Goal: Task Accomplishment & Management: Use online tool/utility

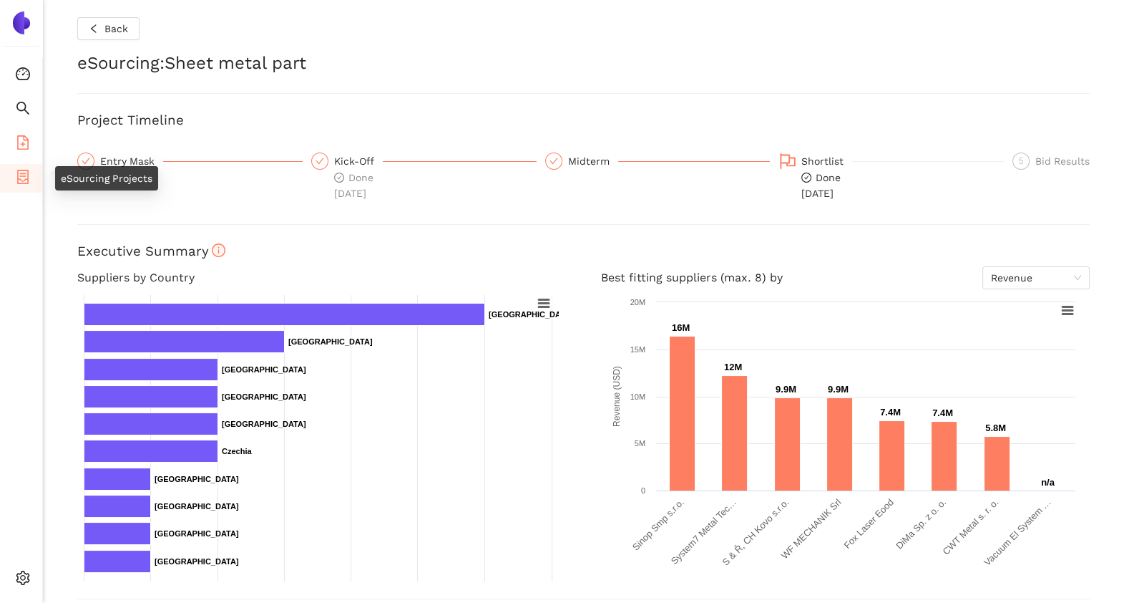
scroll to position [530, 0]
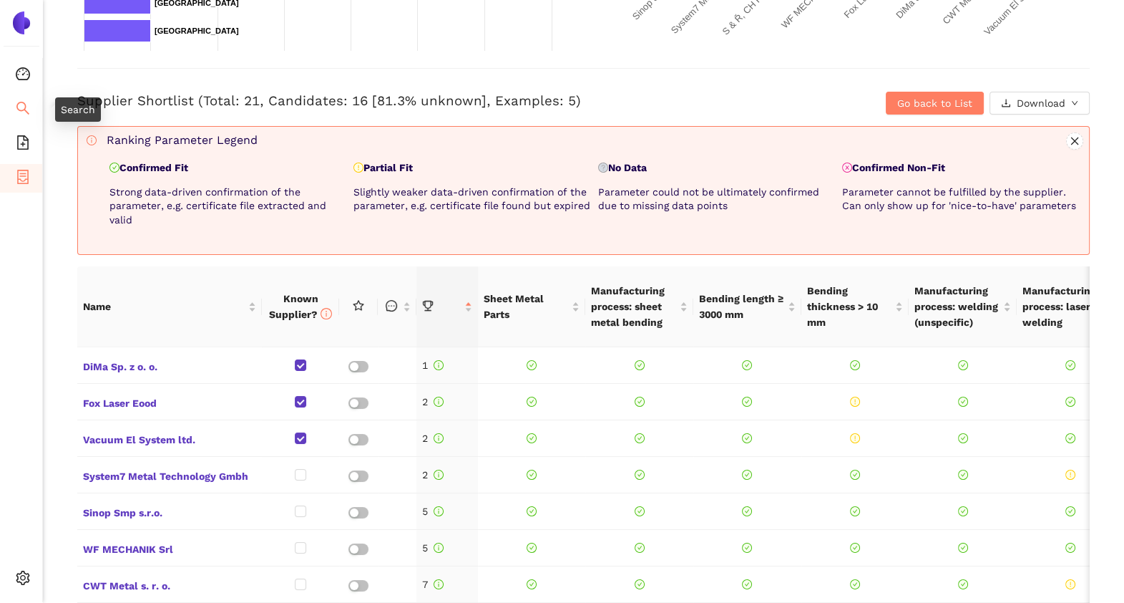
click at [26, 101] on icon "search" at bounding box center [23, 108] width 14 height 14
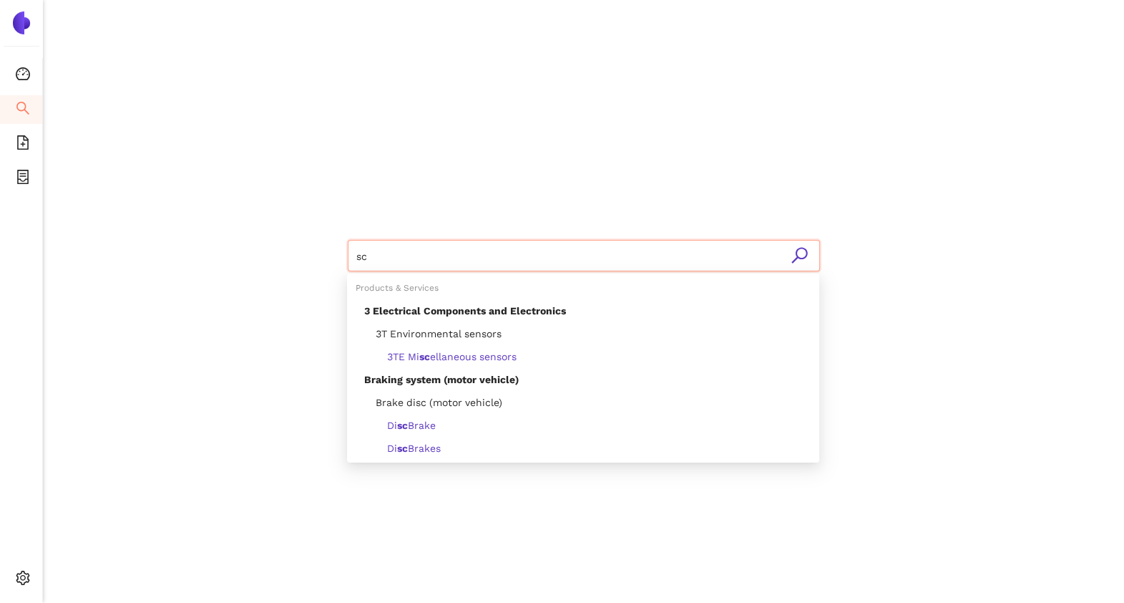
type input "s"
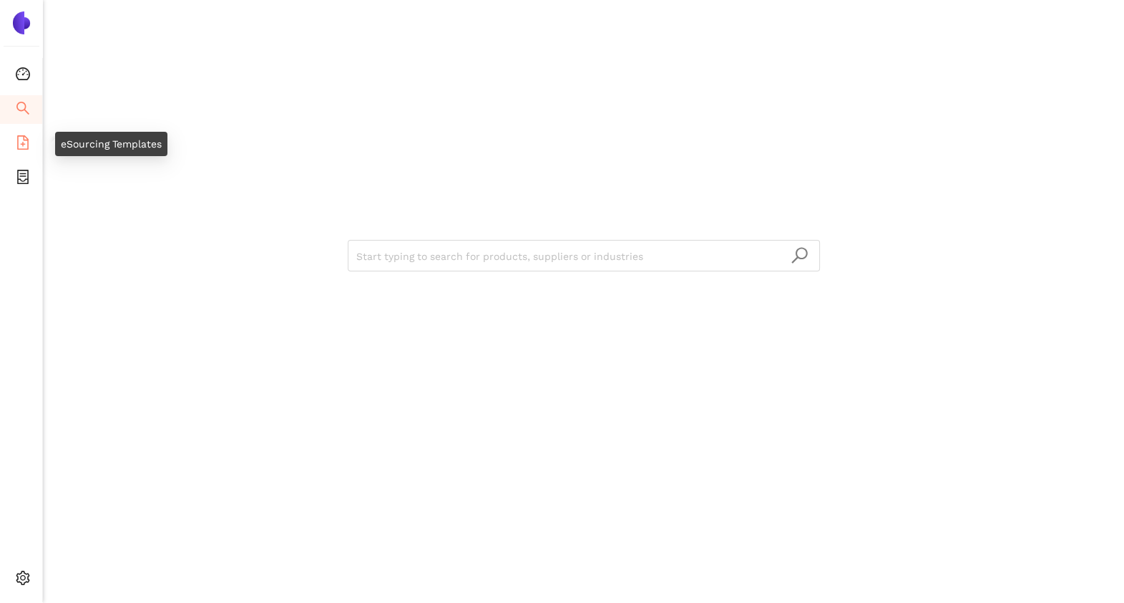
click at [24, 140] on icon "file-add" at bounding box center [23, 142] width 14 height 14
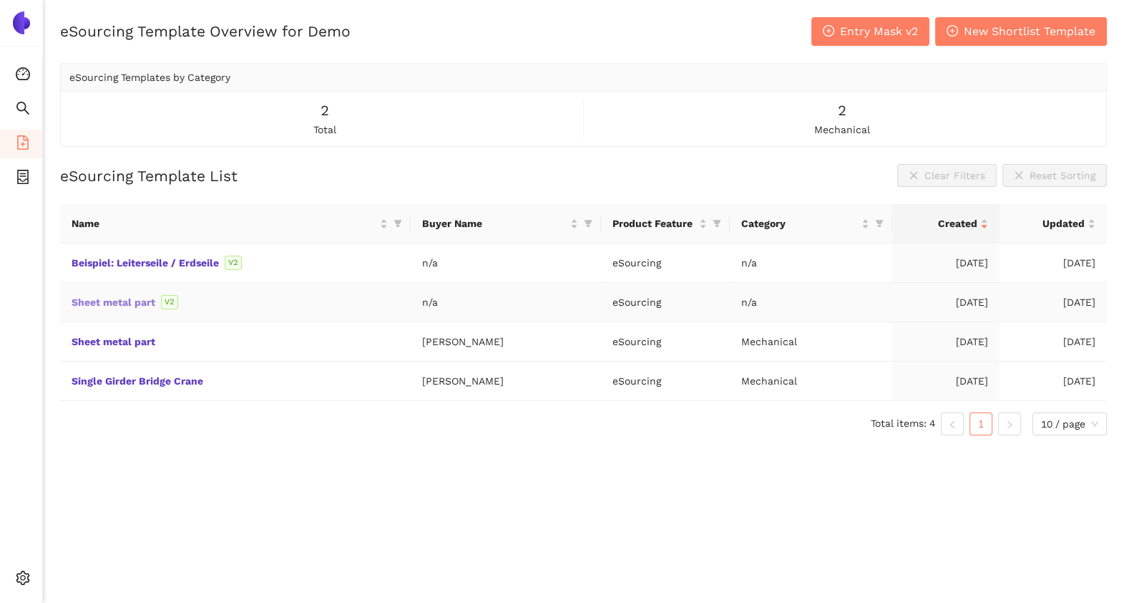
click at [0, 0] on link "Sheet metal part" at bounding box center [0, 0] width 0 height 0
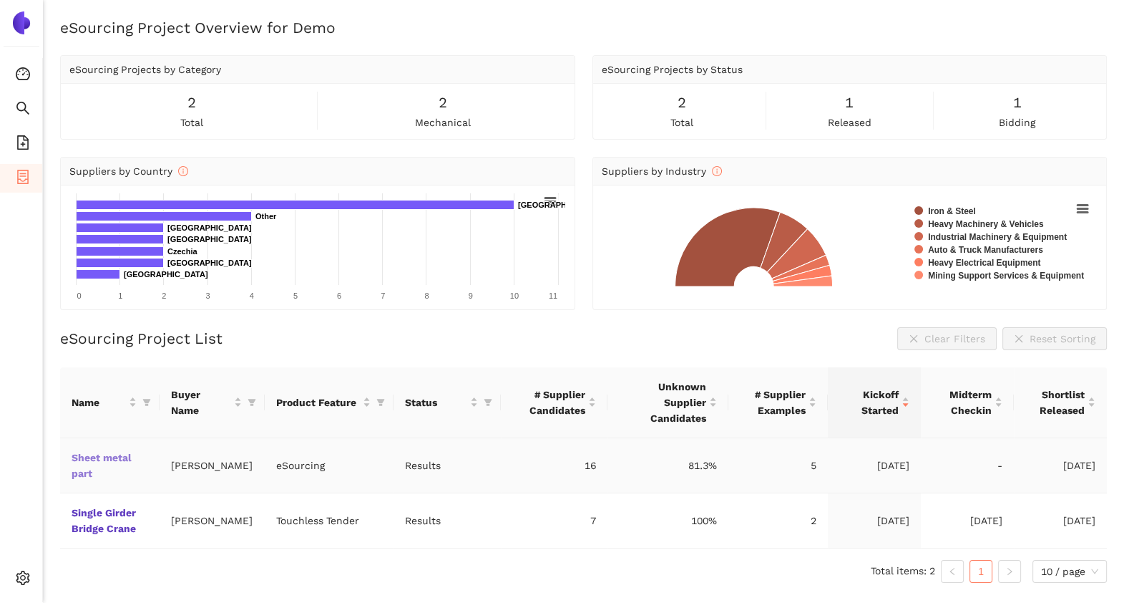
click at [0, 0] on link "Sheet metal part" at bounding box center [0, 0] width 0 height 0
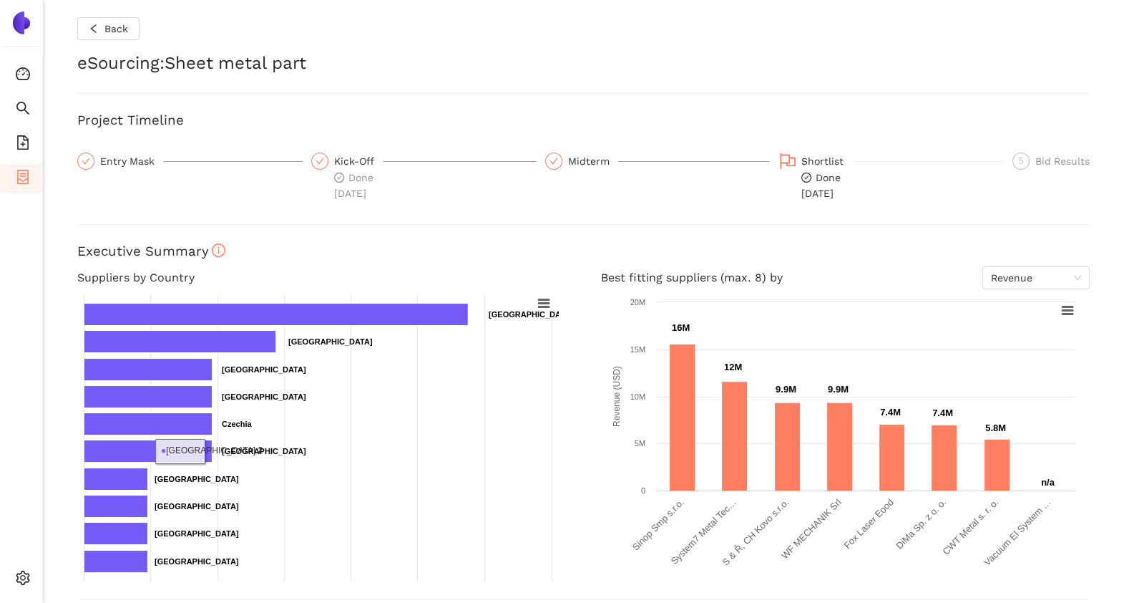
scroll to position [502, 0]
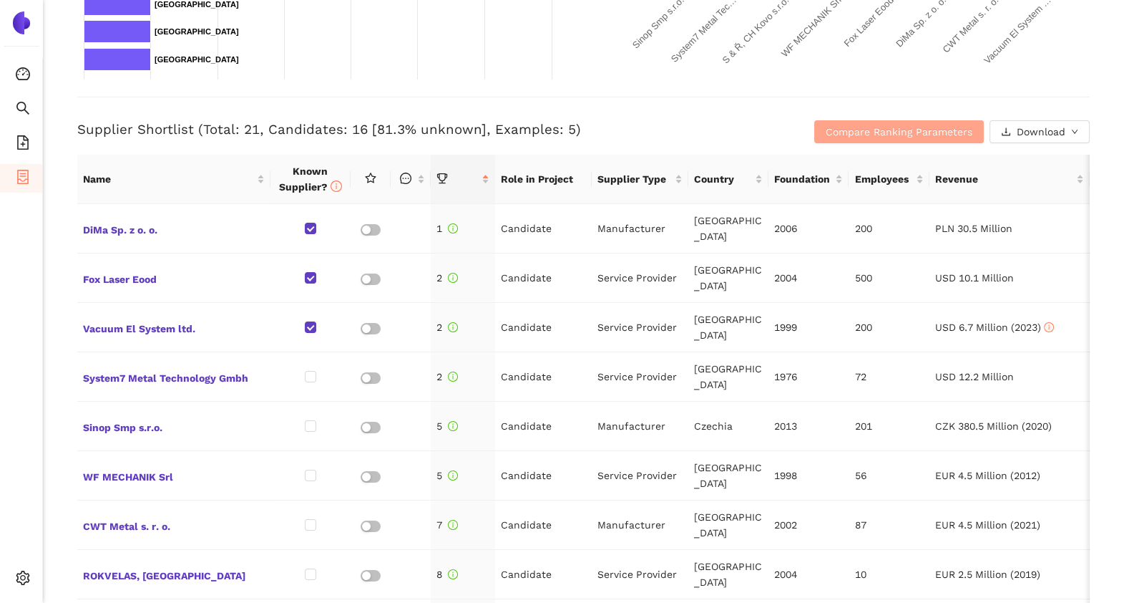
click at [887, 127] on span "Compare Ranking Parameters" at bounding box center [899, 132] width 147 height 16
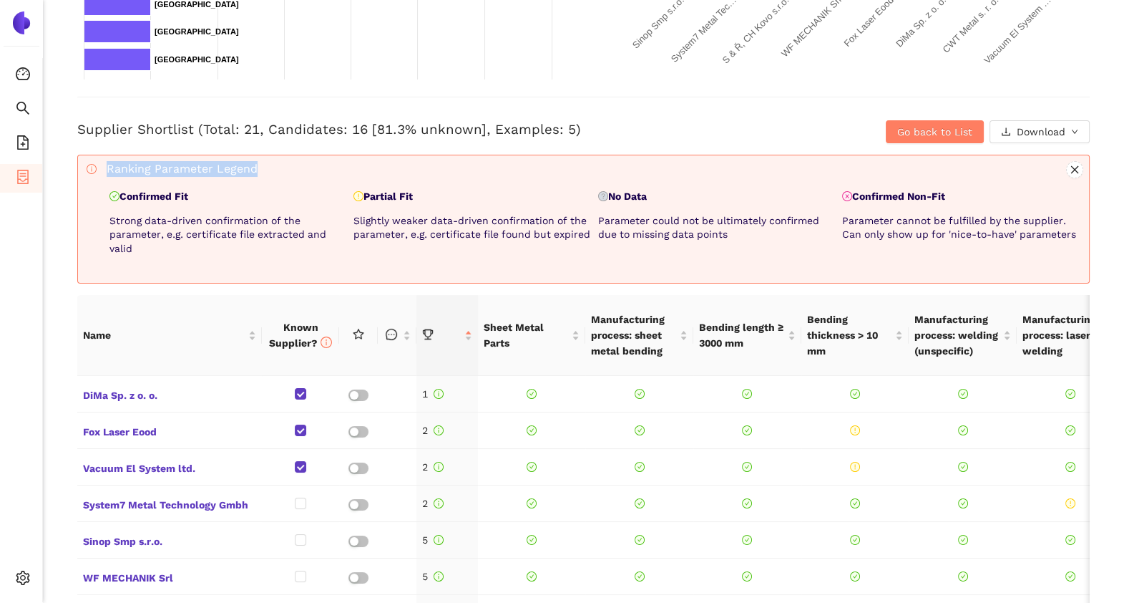
drag, startPoint x: 723, startPoint y: 134, endPoint x: 683, endPoint y: 165, distance: 50.4
click at [683, 165] on div "Back eSourcing : Sheet metal part Project Timeline Entry Mask Kick-Off Done 16/…" at bounding box center [583, 301] width 1081 height 603
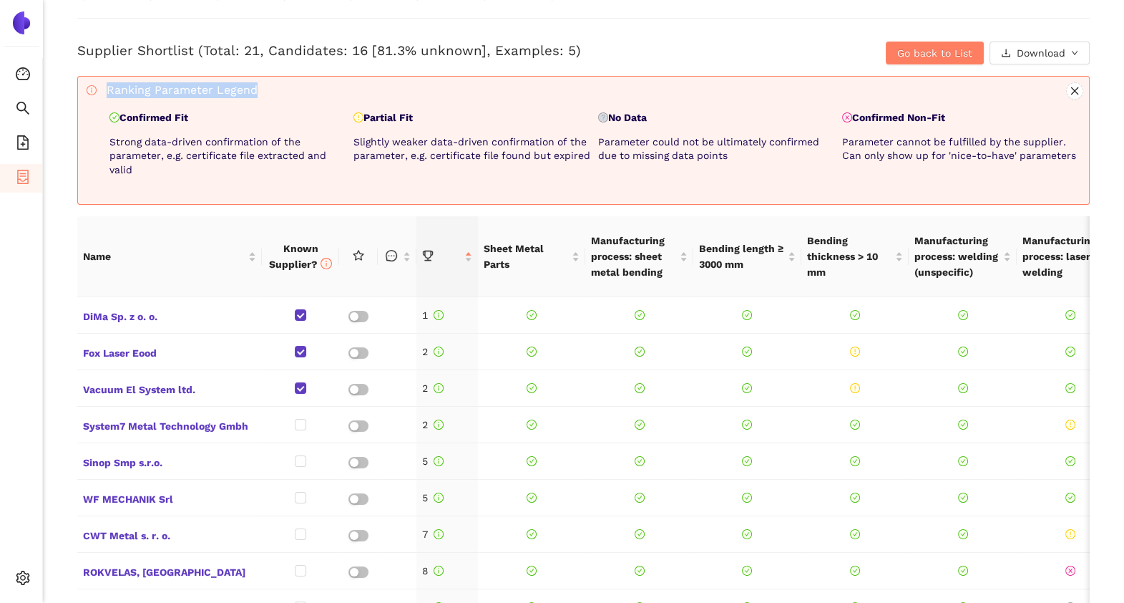
scroll to position [602, 0]
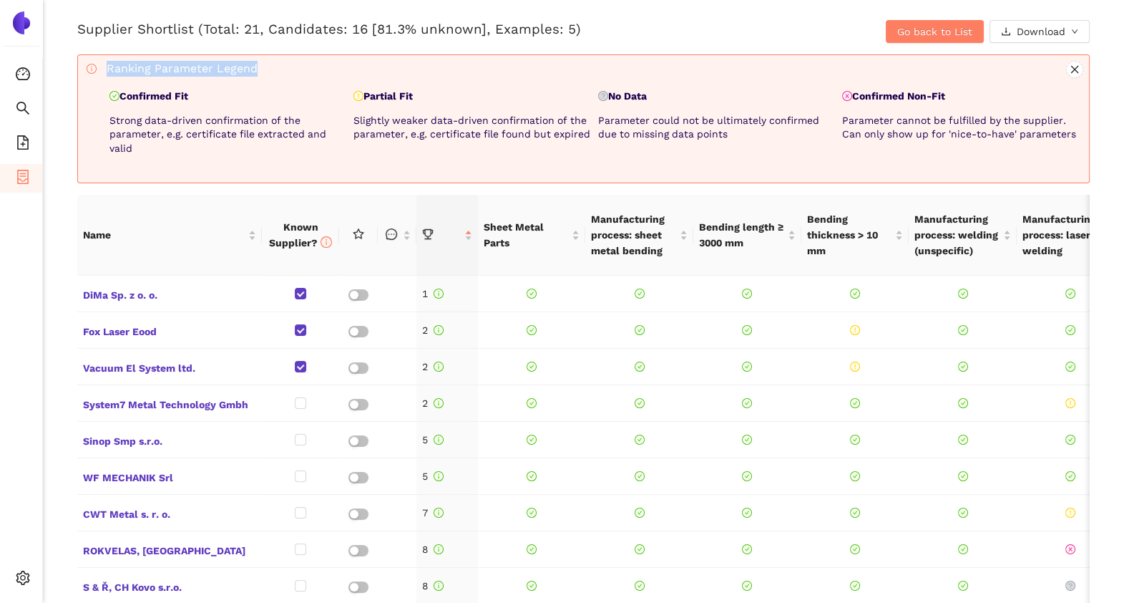
click at [691, 24] on h3 "Supplier Shortlist (Total: 21, Candidates: 16 [81.3% unknown], Examples: 5)" at bounding box center [414, 29] width 675 height 19
click at [909, 24] on span "Go back to List" at bounding box center [934, 32] width 75 height 16
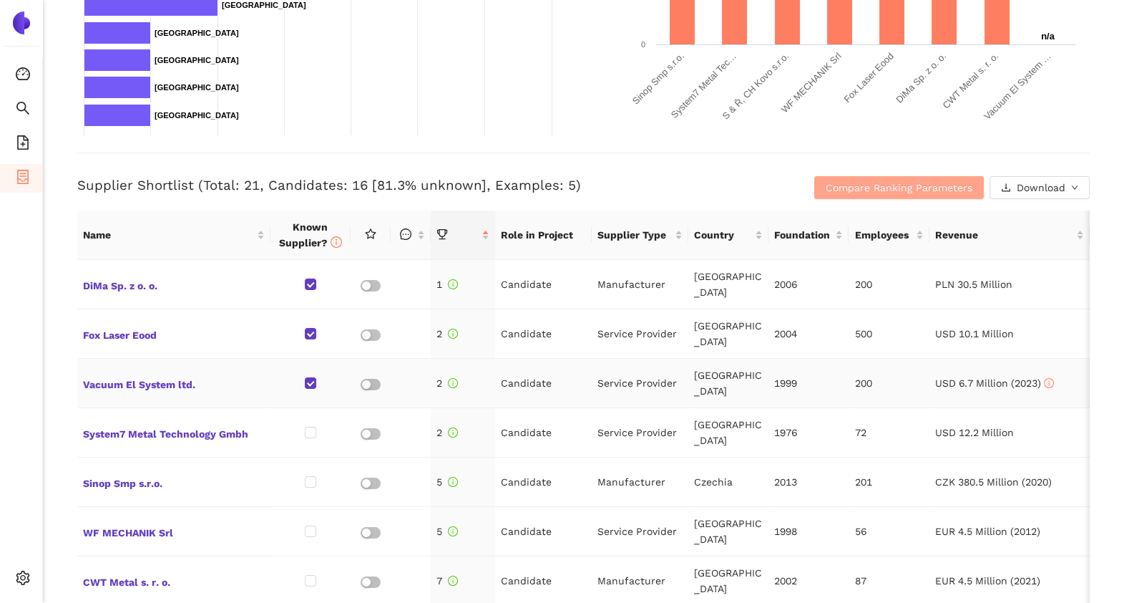
scroll to position [441, 0]
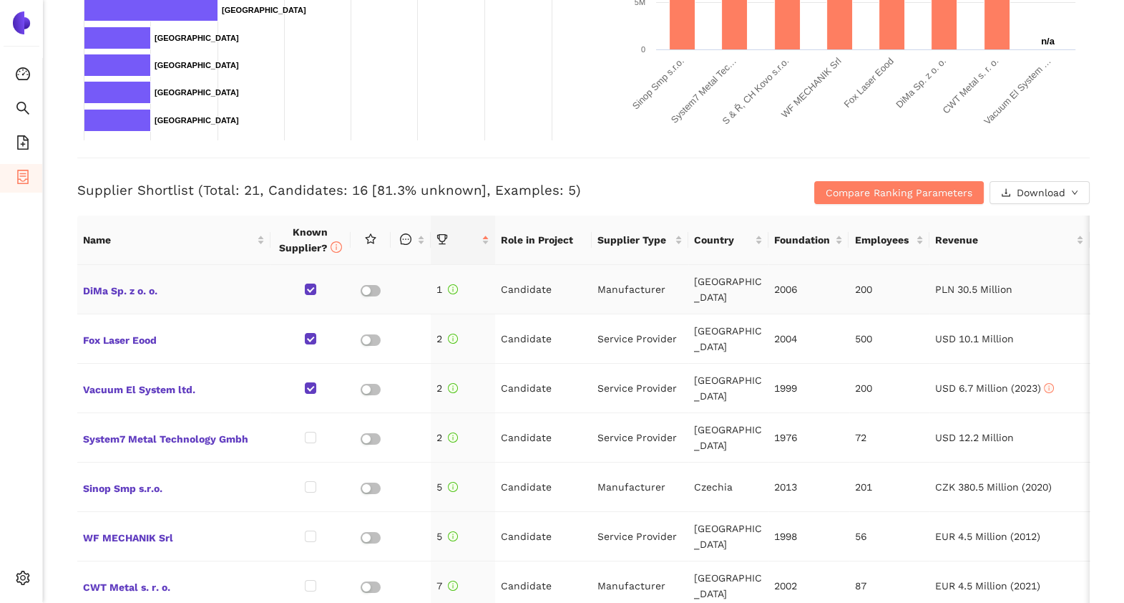
click at [97, 297] on td "DiMa Sp. z o. o." at bounding box center [173, 289] width 193 height 49
click at [94, 286] on span "DiMa Sp. z o. o." at bounding box center [174, 289] width 182 height 19
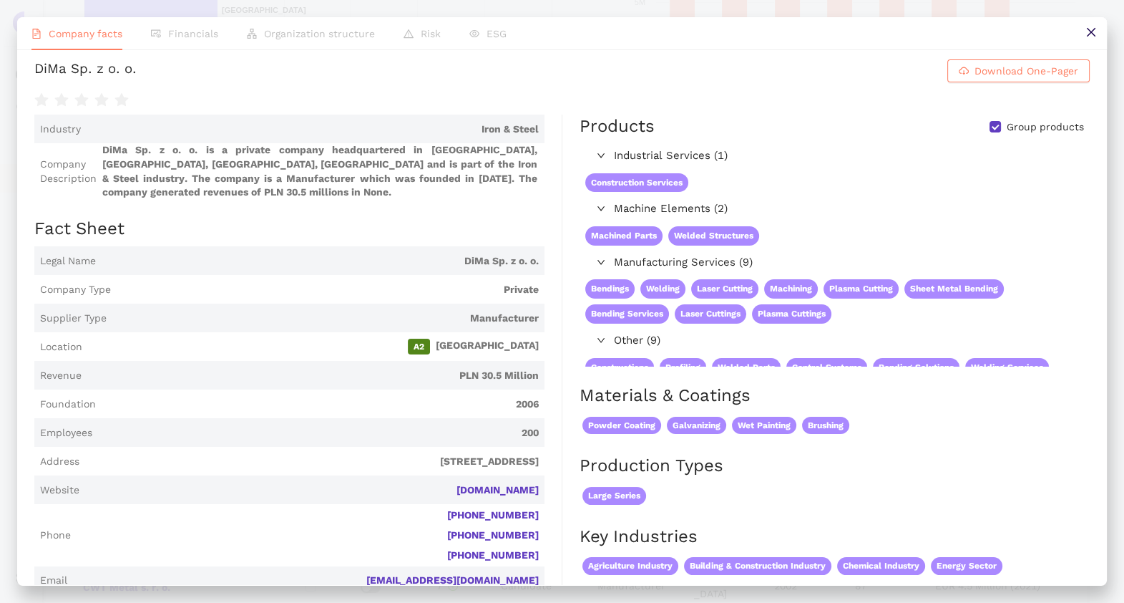
scroll to position [7, 0]
click at [986, 77] on span "Download One-Pager" at bounding box center [1027, 72] width 104 height 16
click at [1086, 28] on icon "close" at bounding box center [1091, 31] width 11 height 11
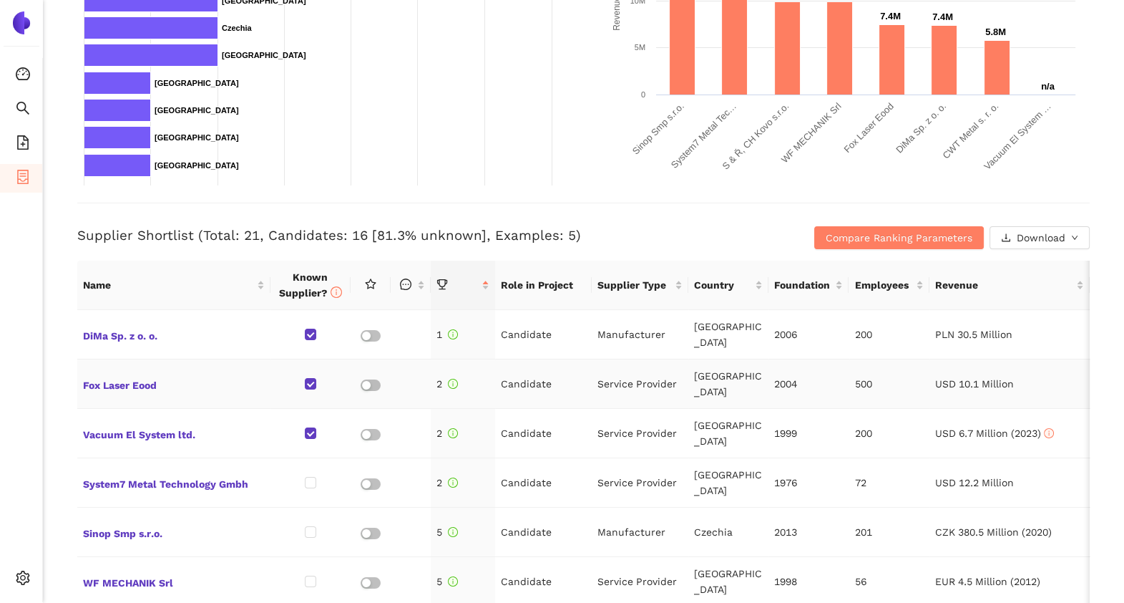
scroll to position [394, 0]
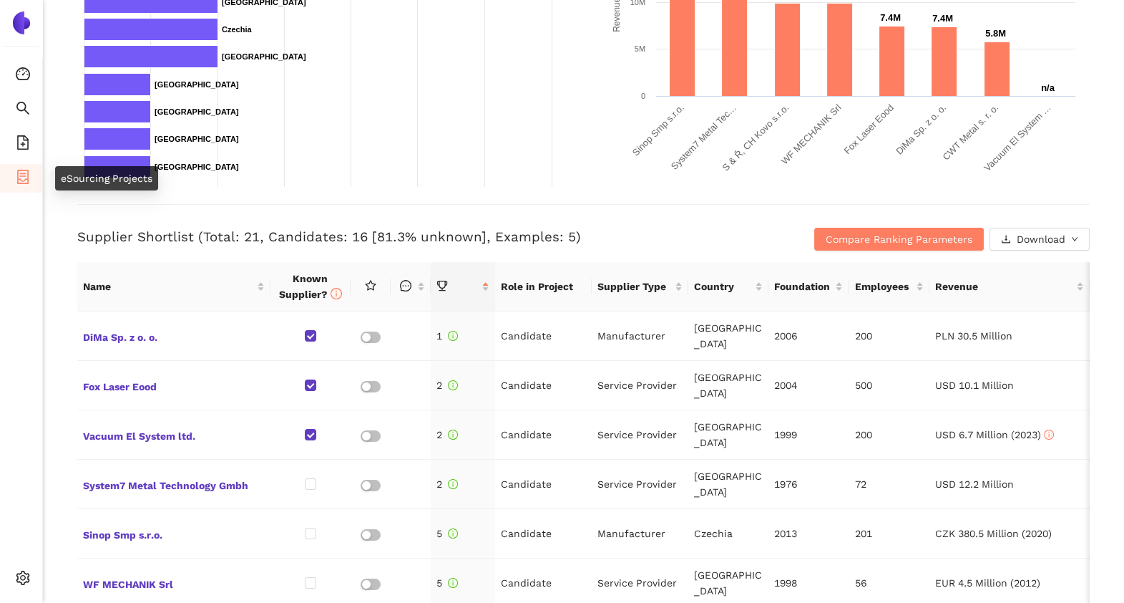
click at [16, 185] on span "container" at bounding box center [23, 179] width 14 height 29
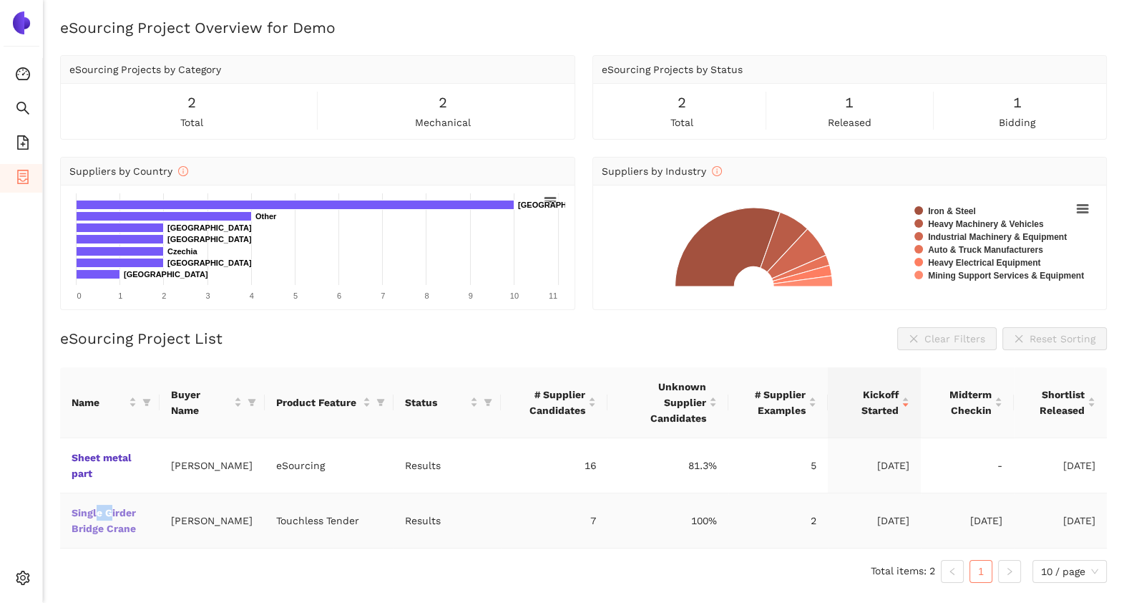
drag, startPoint x: 112, startPoint y: 501, endPoint x: 97, endPoint y: 492, distance: 17.3
click at [97, 493] on td "Single Girder Bridge Crane" at bounding box center [109, 520] width 99 height 55
click at [0, 0] on link "Single Girder Bridge Crane" at bounding box center [0, 0] width 0 height 0
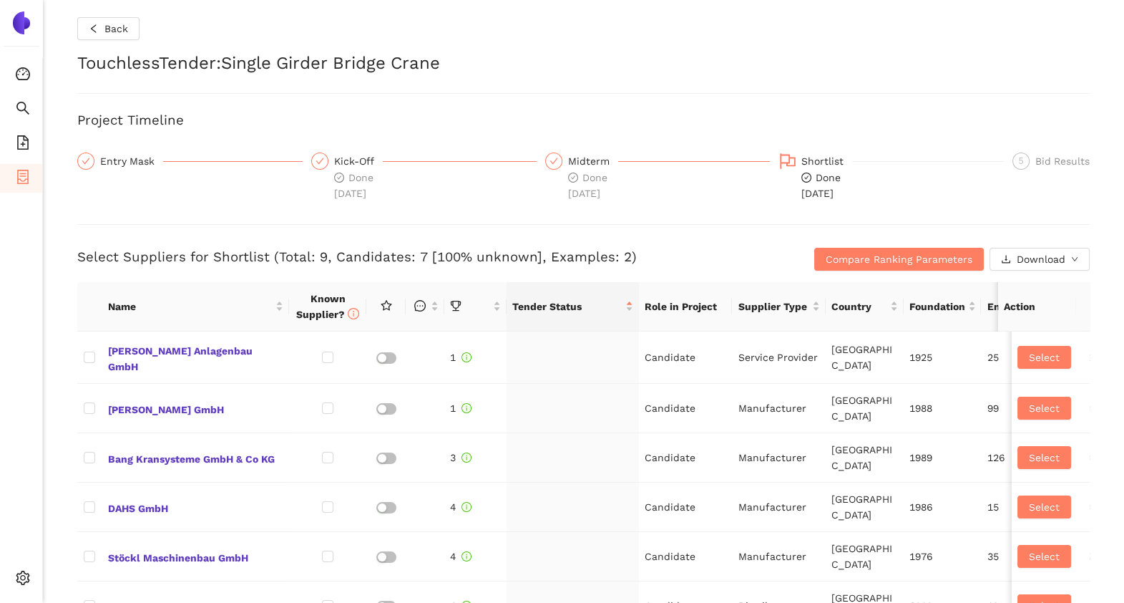
checkbox input "true"
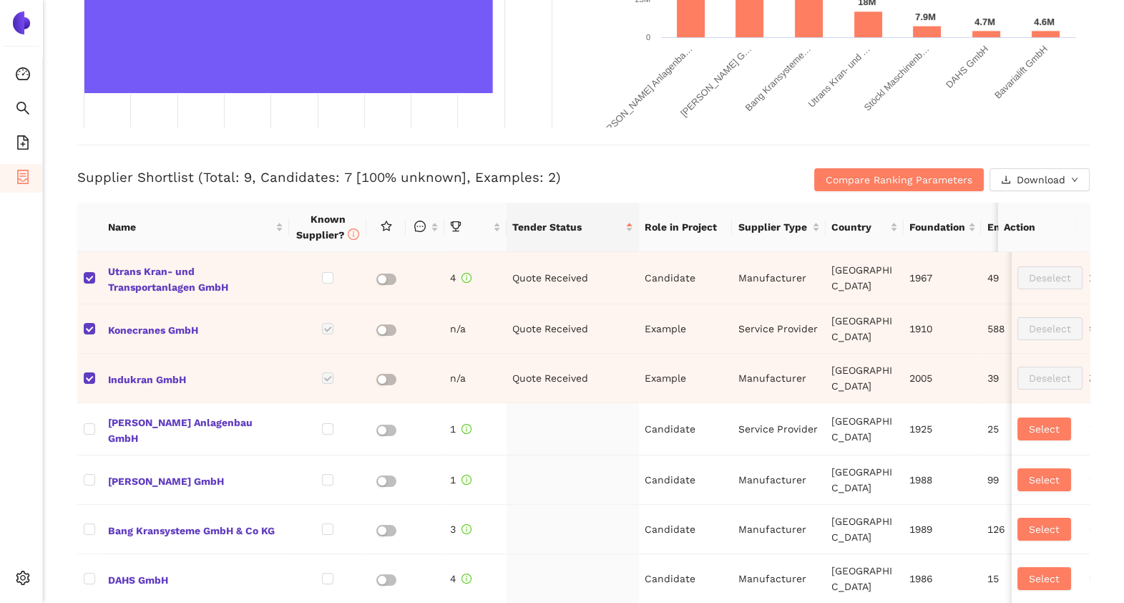
scroll to position [645, 0]
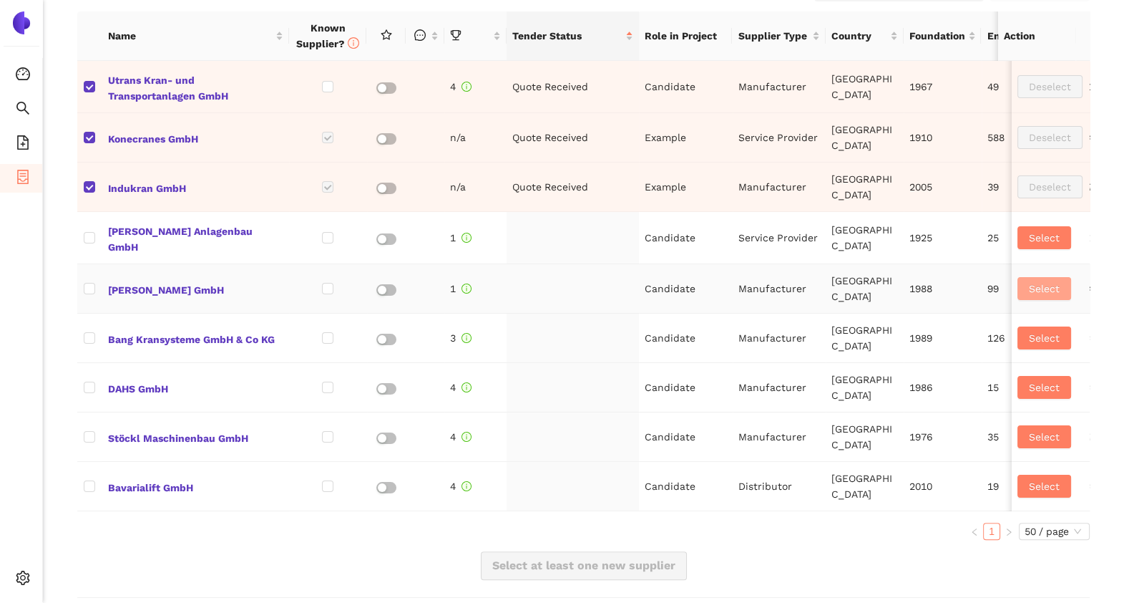
click at [1029, 283] on span "Select" at bounding box center [1044, 289] width 31 height 16
checkbox input "true"
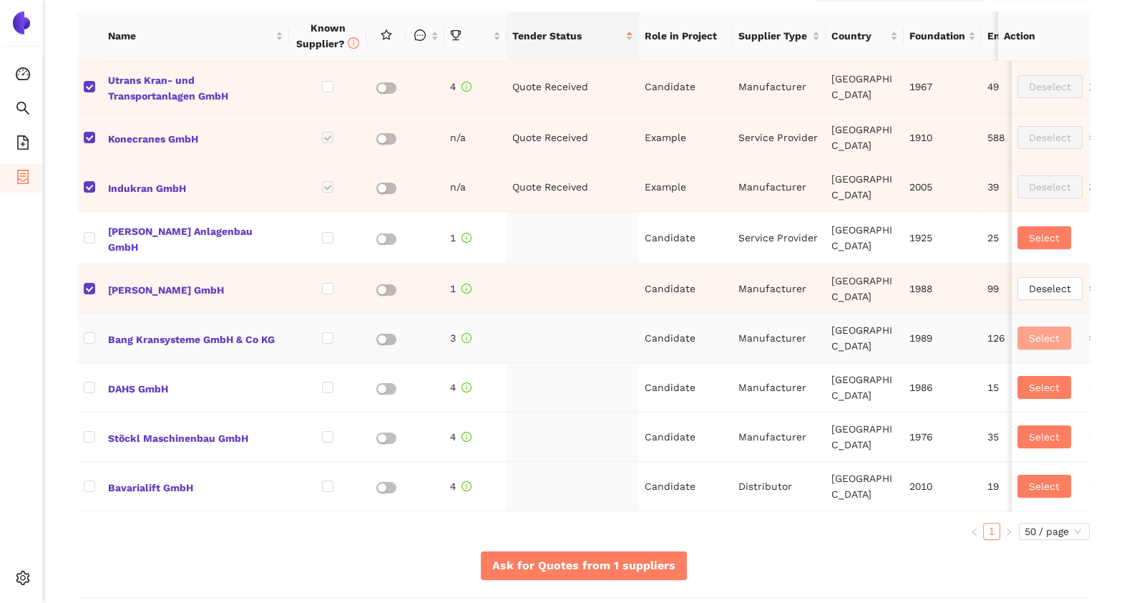
click at [1029, 330] on span "Select" at bounding box center [1044, 338] width 31 height 16
checkbox input "true"
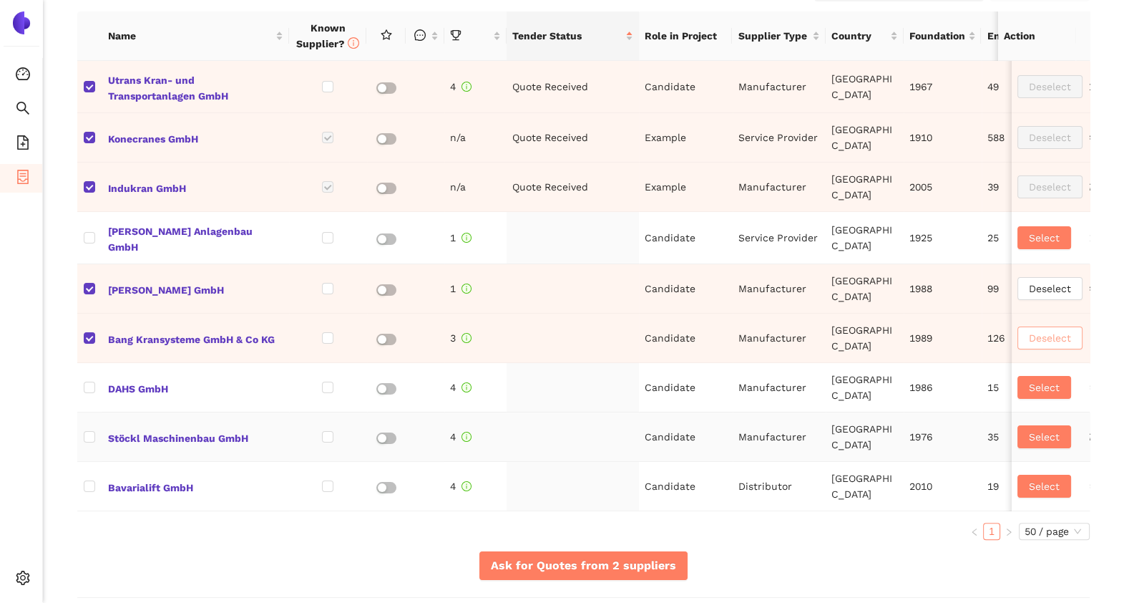
scroll to position [781, 0]
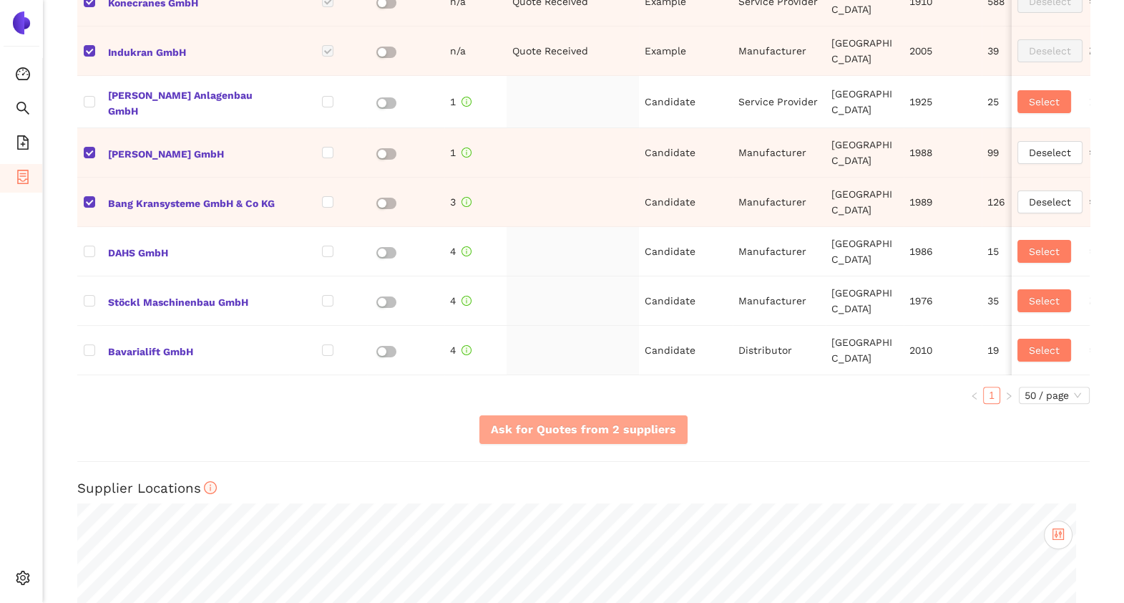
click at [528, 437] on span "Ask for Quotes from 2 suppliers" at bounding box center [583, 429] width 185 height 18
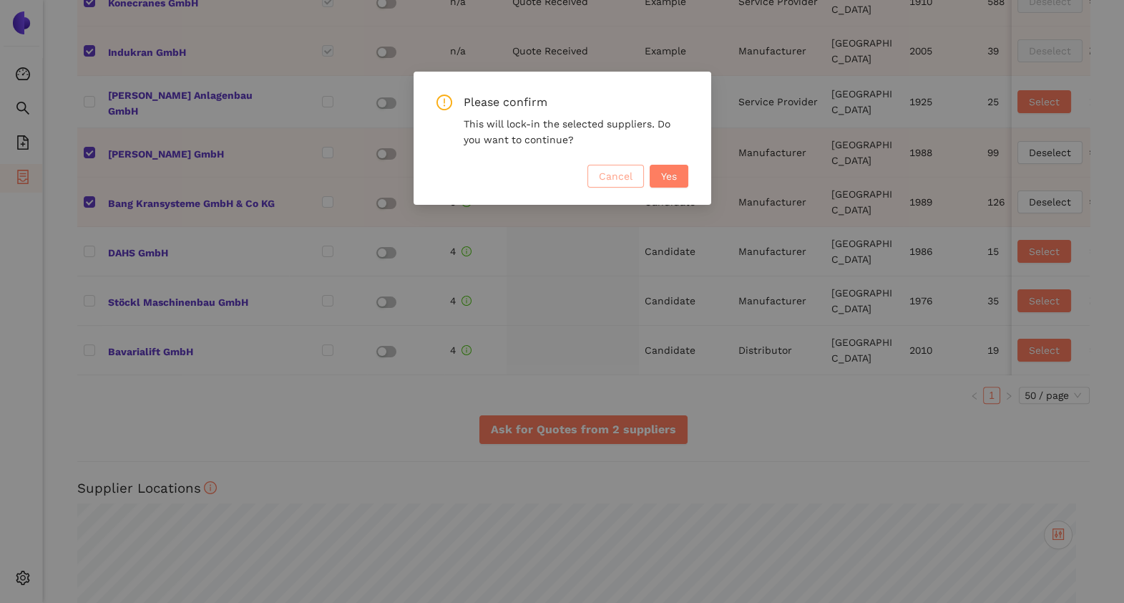
click at [616, 172] on span "Cancel" at bounding box center [616, 176] width 34 height 16
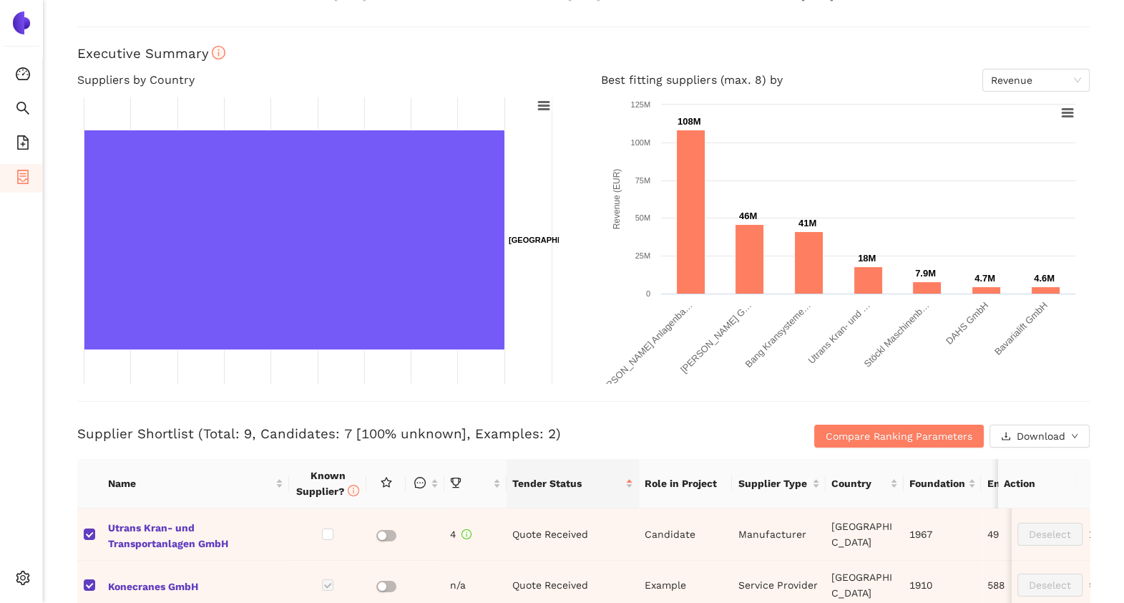
scroll to position [0, 0]
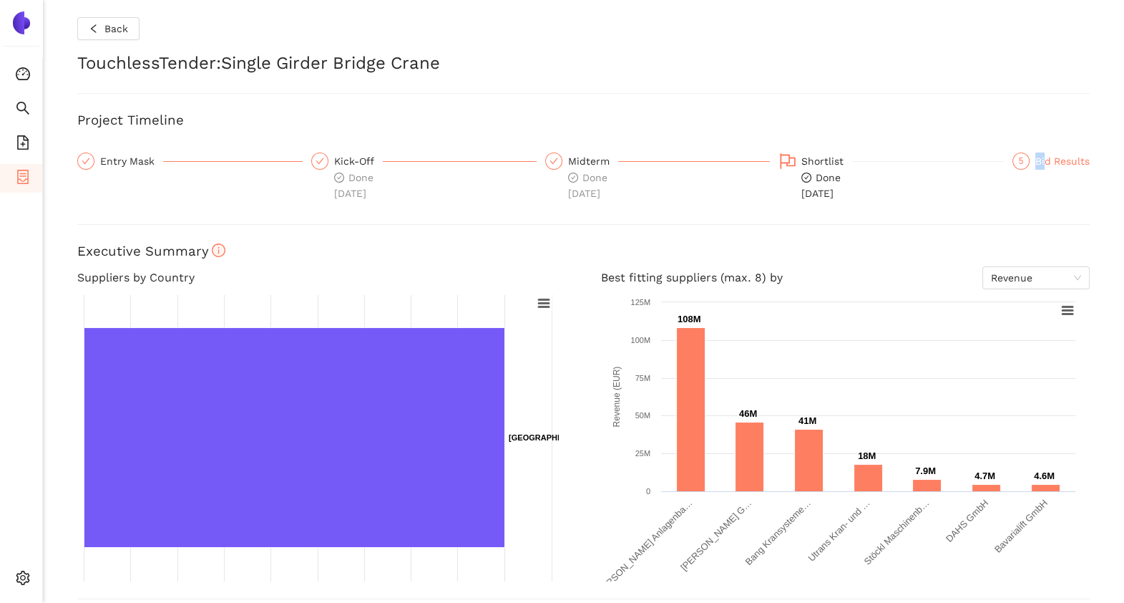
drag, startPoint x: 1034, startPoint y: 147, endPoint x: 1031, endPoint y: 161, distance: 14.8
click at [1031, 161] on div "Back TouchlessTender : Single Girder Bridge Crane Project Timeline Entry Mask K…" at bounding box center [583, 301] width 1081 height 603
click at [1036, 161] on div "Bid Results" at bounding box center [1063, 160] width 54 height 17
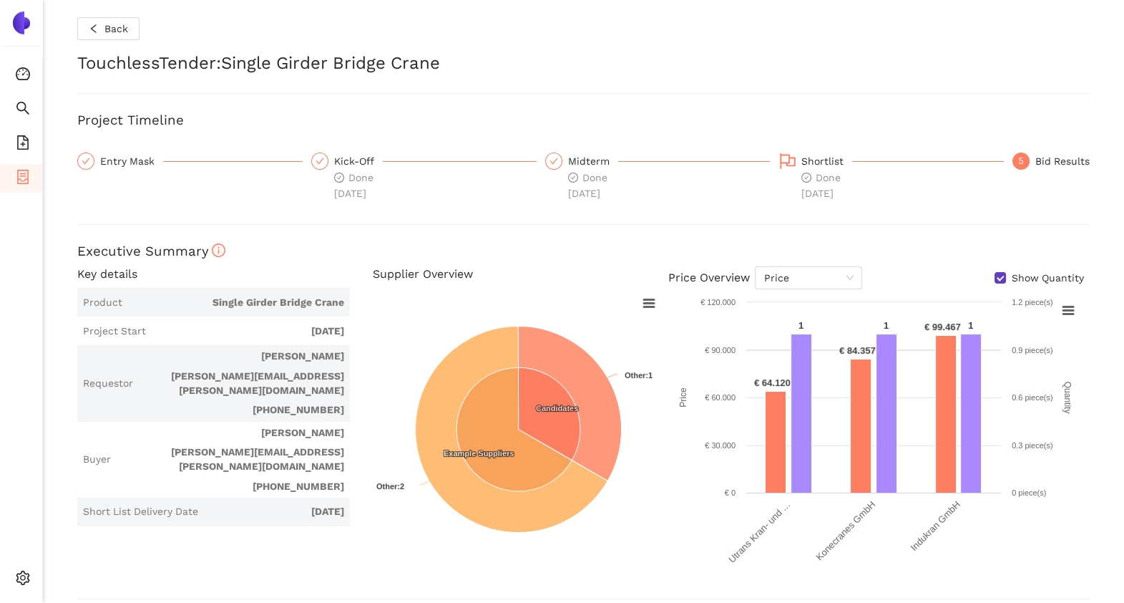
click at [1049, 154] on div "Bid Results" at bounding box center [1063, 160] width 54 height 17
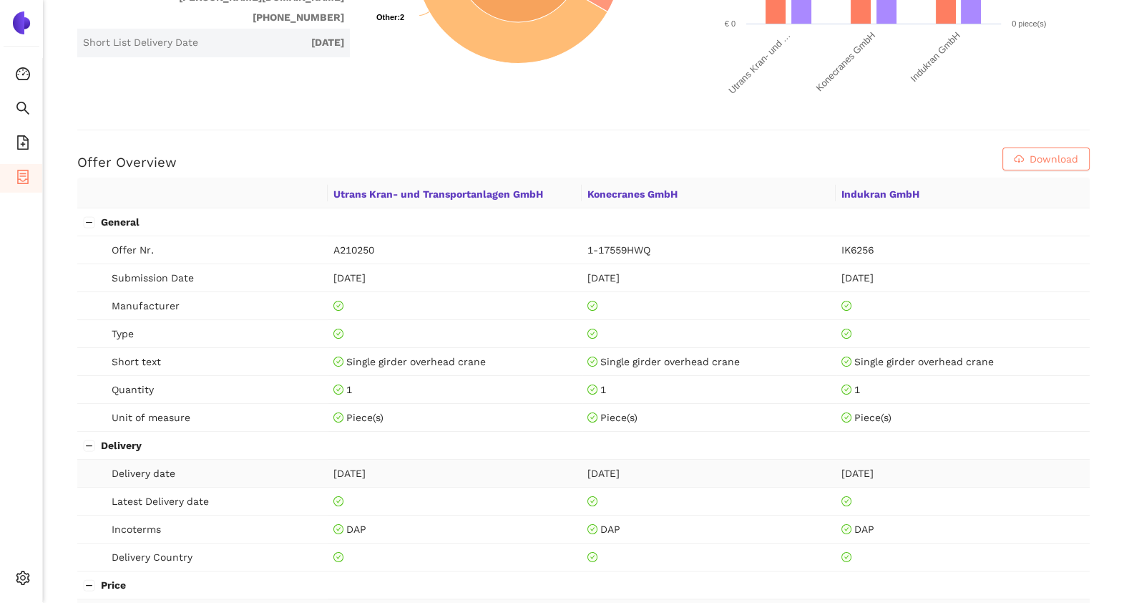
scroll to position [468, 0]
click at [25, 180] on icon "container" at bounding box center [23, 177] width 14 height 14
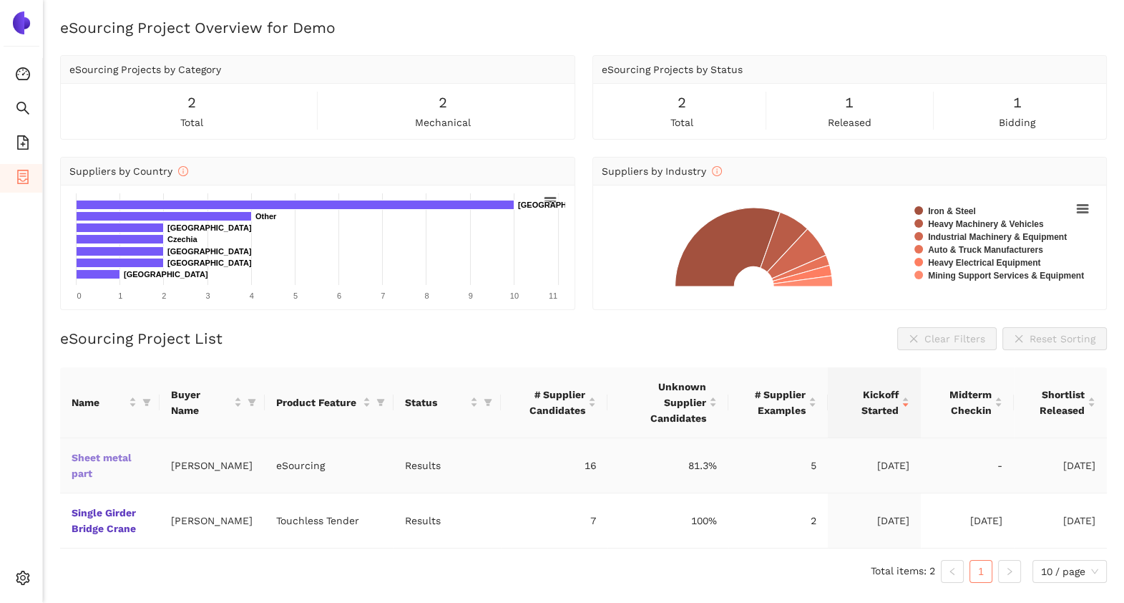
click at [0, 0] on link "Sheet metal part" at bounding box center [0, 0] width 0 height 0
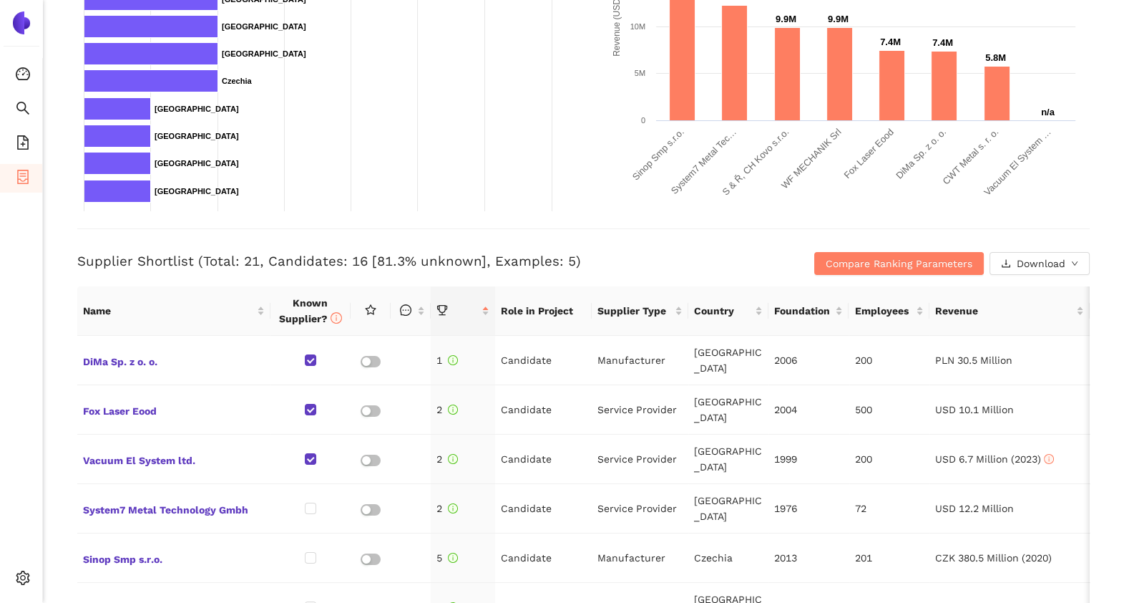
scroll to position [375, 0]
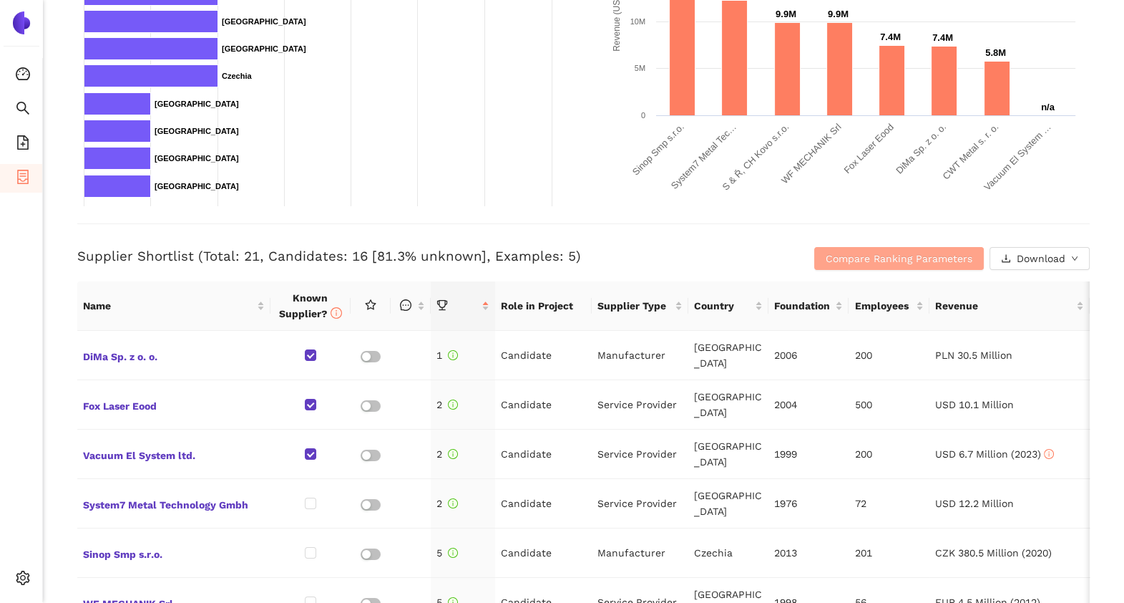
click at [852, 254] on span "Compare Ranking Parameters" at bounding box center [899, 258] width 147 height 16
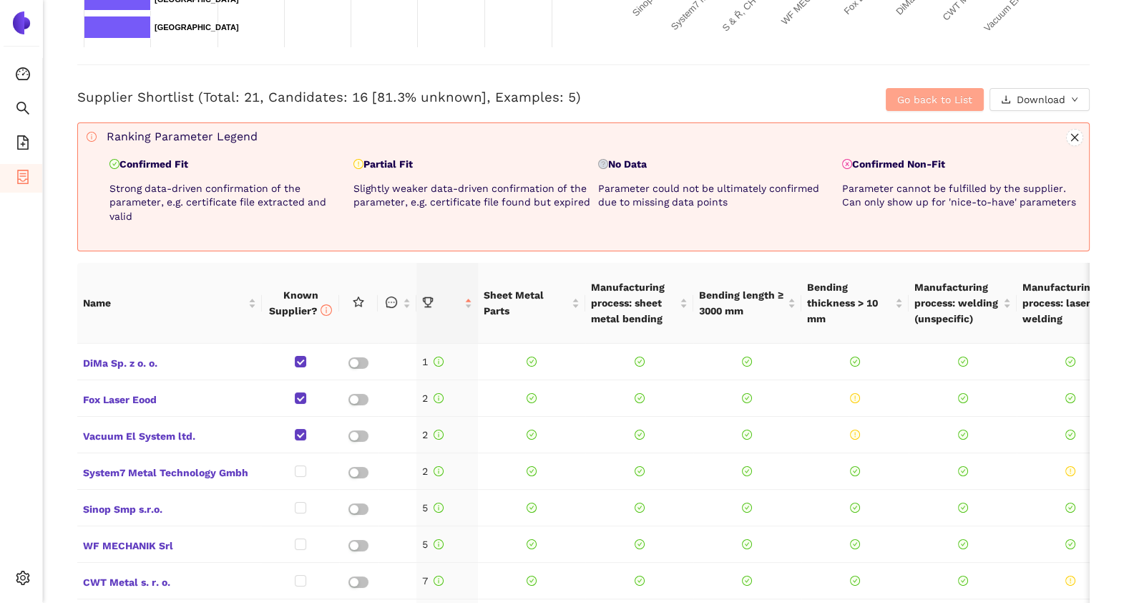
scroll to position [536, 0]
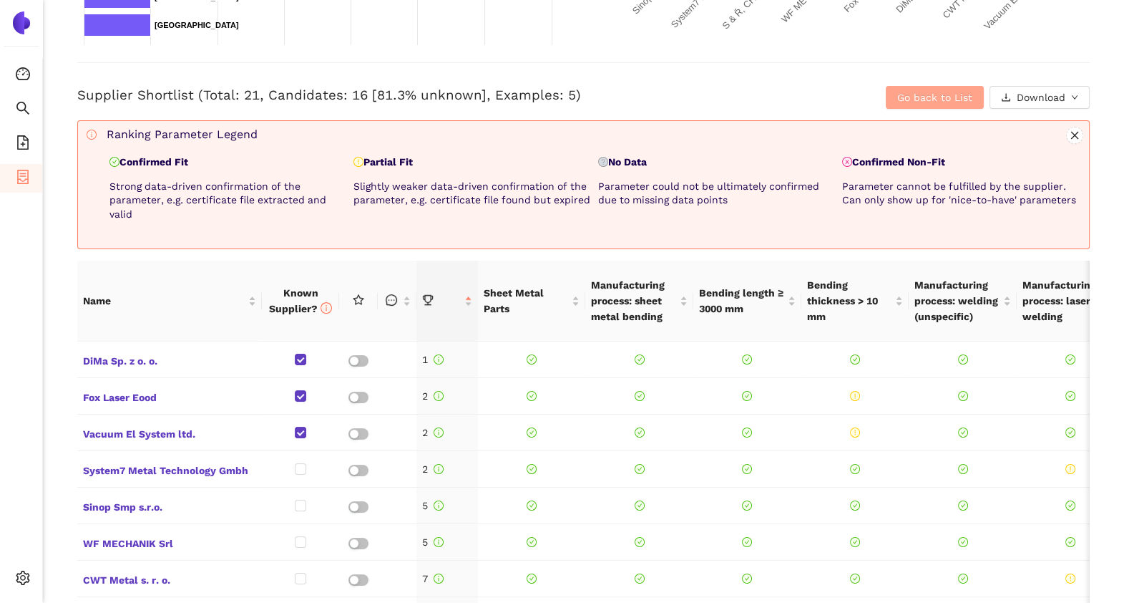
click at [917, 97] on span "Go back to List" at bounding box center [934, 97] width 75 height 16
